Goal: Task Accomplishment & Management: Understand process/instructions

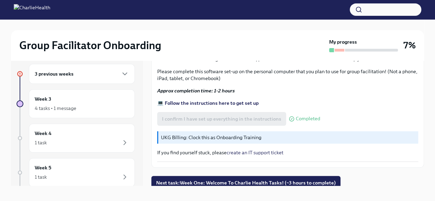
scroll to position [12, 0]
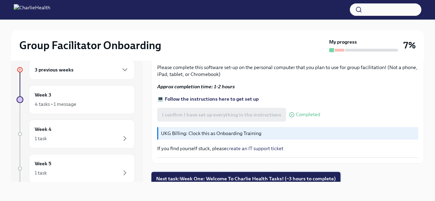
click at [219, 175] on span "Next task : Week One: Welcome To Charlie Health Tasks! (~3 hours to complete)" at bounding box center [246, 178] width 180 height 7
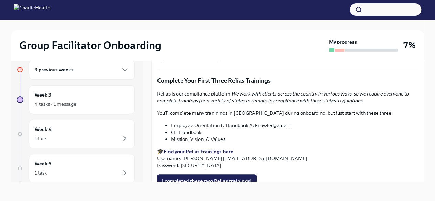
scroll to position [826, 0]
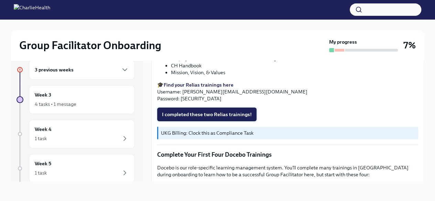
click at [247, 111] on span "I completed these two Relias trainings!" at bounding box center [207, 114] width 90 height 7
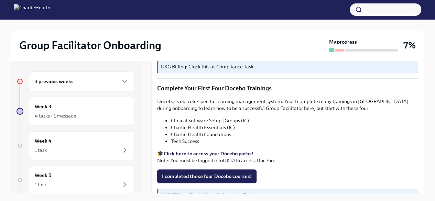
scroll to position [895, 0]
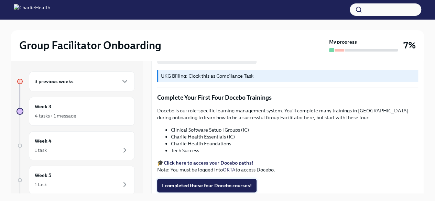
click at [220, 179] on button "I completed these four Docebo courses!" at bounding box center [206, 186] width 99 height 14
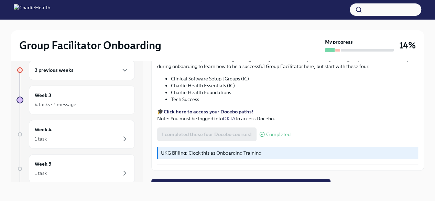
scroll to position [12, 0]
click at [221, 184] on div "3 previous weeks Week 3 4 tasks • 1 message Week 4 1 task Week 5 1 task Week 6 …" at bounding box center [217, 121] width 413 height 144
click at [220, 182] on span "Next task : Week One: Essential Compliance Tasks (~6.5 hours to complete)" at bounding box center [241, 185] width 170 height 7
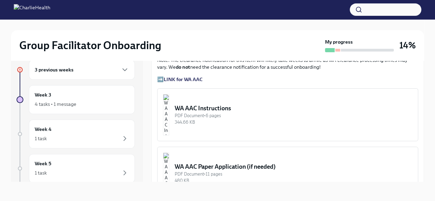
scroll to position [516, 0]
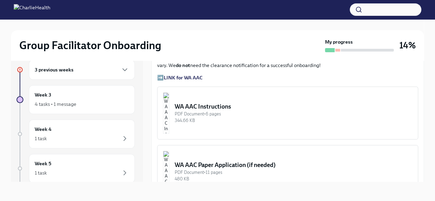
click at [206, 111] on div "WA AAC Instructions" at bounding box center [294, 107] width 238 height 8
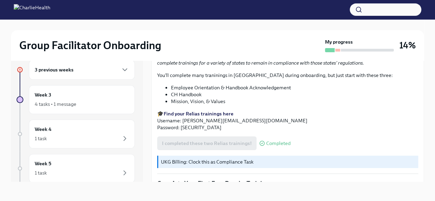
scroll to position [934, 0]
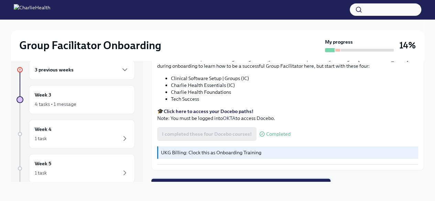
click at [181, 182] on span "Next task : Week One: Essential Compliance Tasks (~6.5 hours to complete)" at bounding box center [241, 185] width 170 height 7
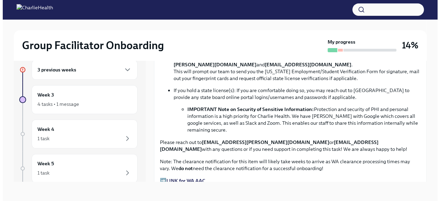
scroll to position [482, 0]
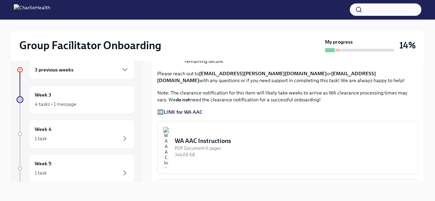
click at [174, 115] on strong "LINK for WA AAC" at bounding box center [183, 112] width 39 height 6
click at [212, 145] on div "WA AAC Instructions" at bounding box center [294, 141] width 238 height 8
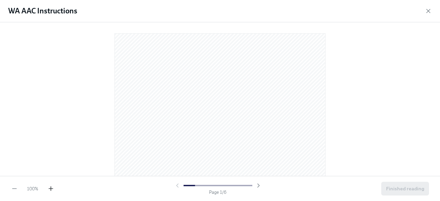
drag, startPoint x: 341, startPoint y: 41, endPoint x: 54, endPoint y: 189, distance: 323.0
click at [54, 189] on div "100 % Page 1 / 6 Finished reading" at bounding box center [220, 188] width 440 height 25
click at [54, 189] on icon "button" at bounding box center [50, 188] width 7 height 7
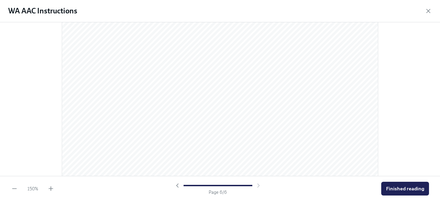
scroll to position [2239, 0]
